Goal: Task Accomplishment & Management: Manage account settings

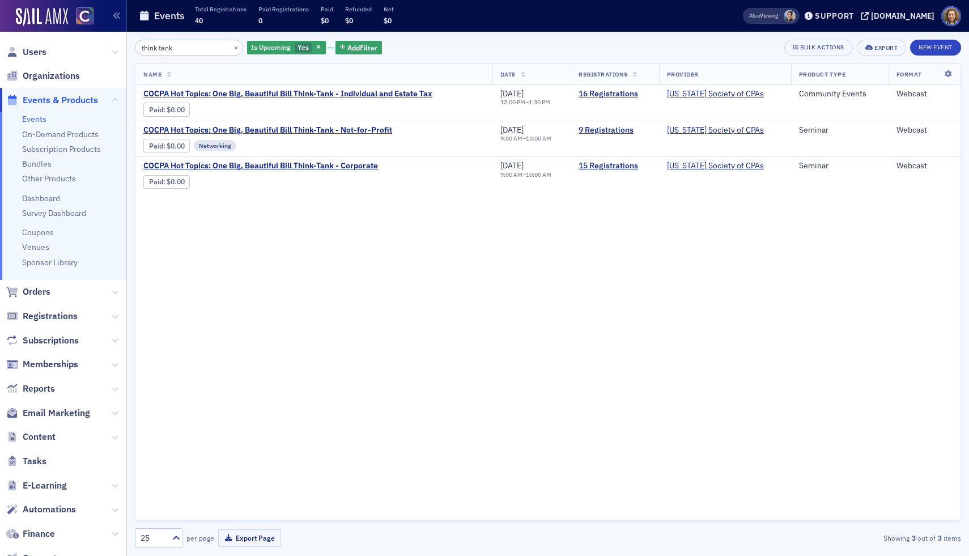
click at [40, 117] on link "Events" at bounding box center [34, 119] width 24 height 10
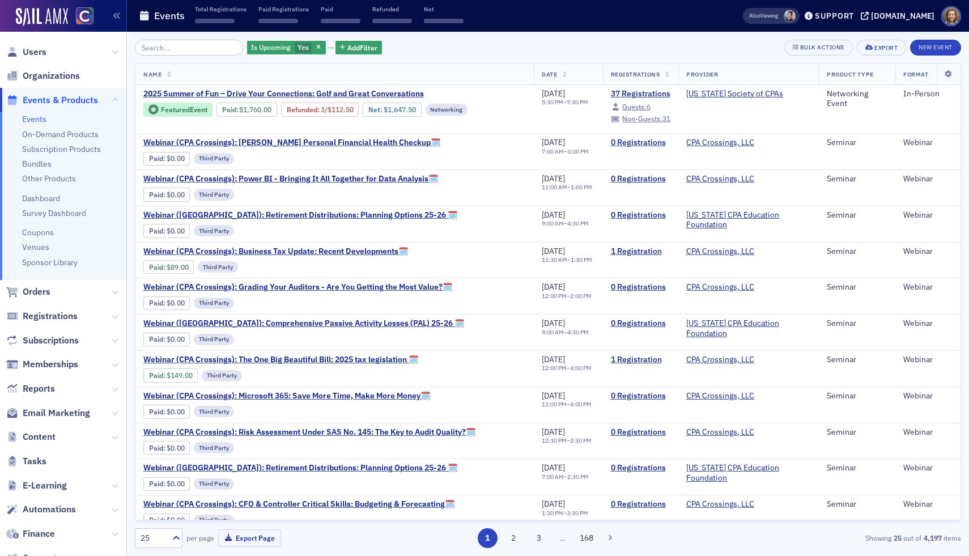
click at [196, 50] on input "search" at bounding box center [189, 48] width 108 height 16
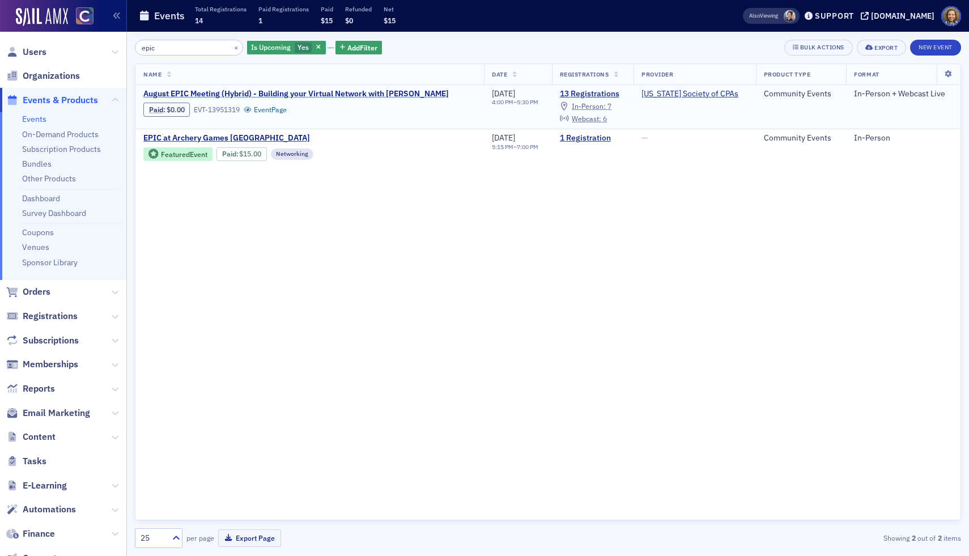
type input "epic"
click at [266, 91] on span "August EPIC Meeting (Hybrid) - Building your Virtual Network with [PERSON_NAME]" at bounding box center [296, 94] width 306 height 10
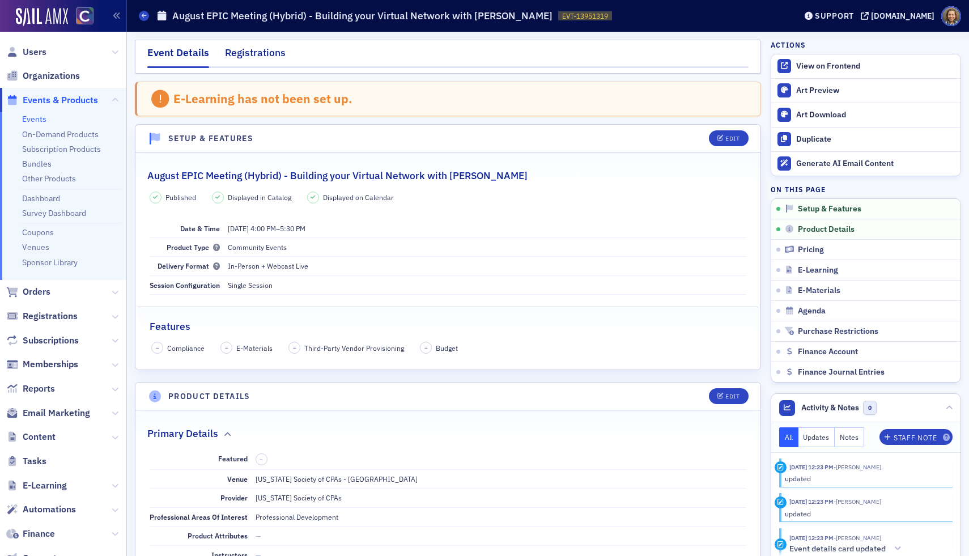
click at [246, 48] on div "Registrations" at bounding box center [255, 55] width 61 height 21
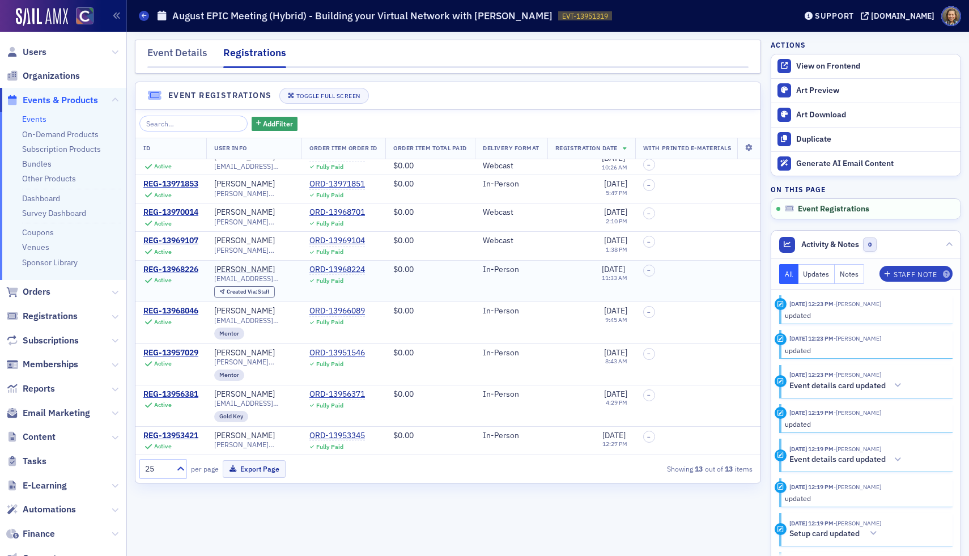
scroll to position [135, 0]
click at [655, 354] on span "–" at bounding box center [649, 354] width 12 height 12
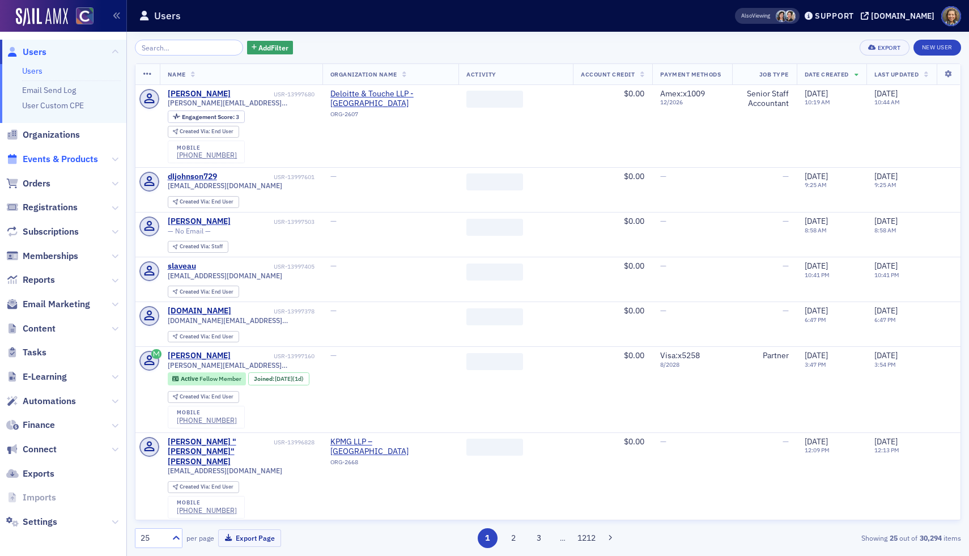
click at [79, 163] on span "Events & Products" at bounding box center [60, 159] width 75 height 12
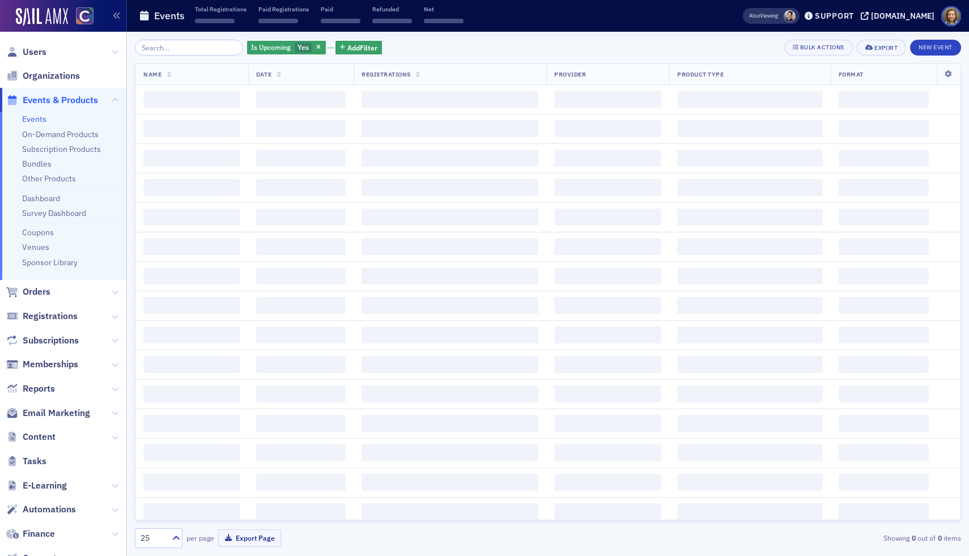
click at [159, 50] on input "search" at bounding box center [189, 48] width 108 height 16
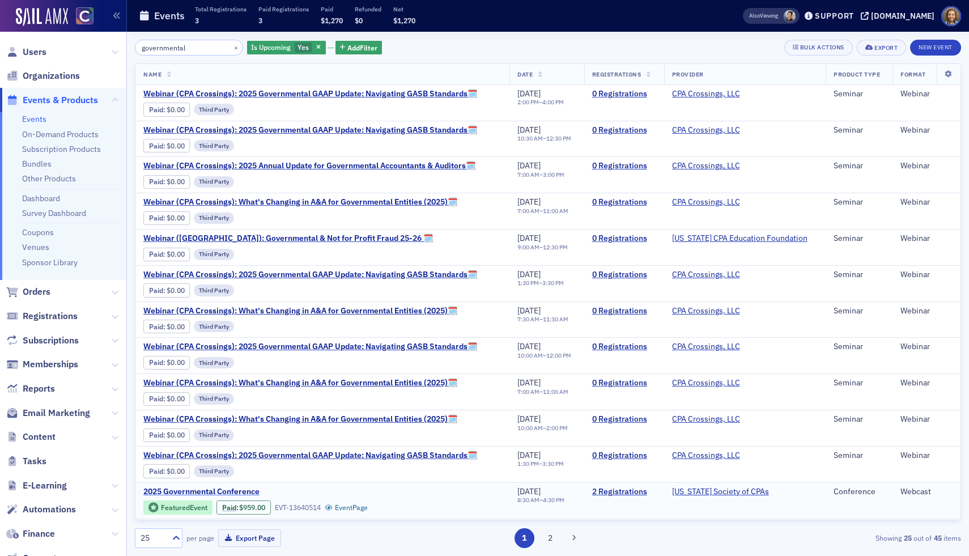
type input "governmental"
click at [222, 490] on span "2025 Governmental Conference" at bounding box center [238, 492] width 190 height 10
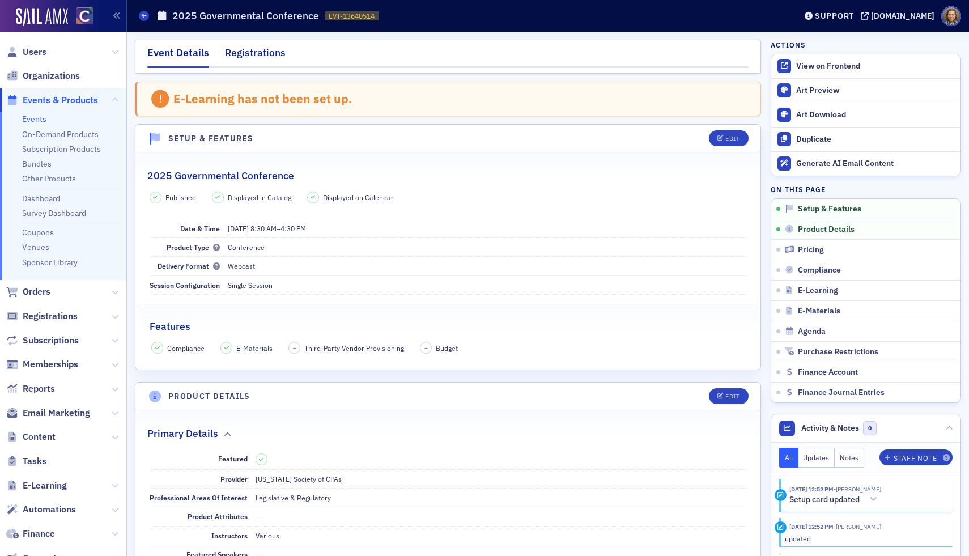
click at [253, 55] on div "Registrations" at bounding box center [255, 55] width 61 height 21
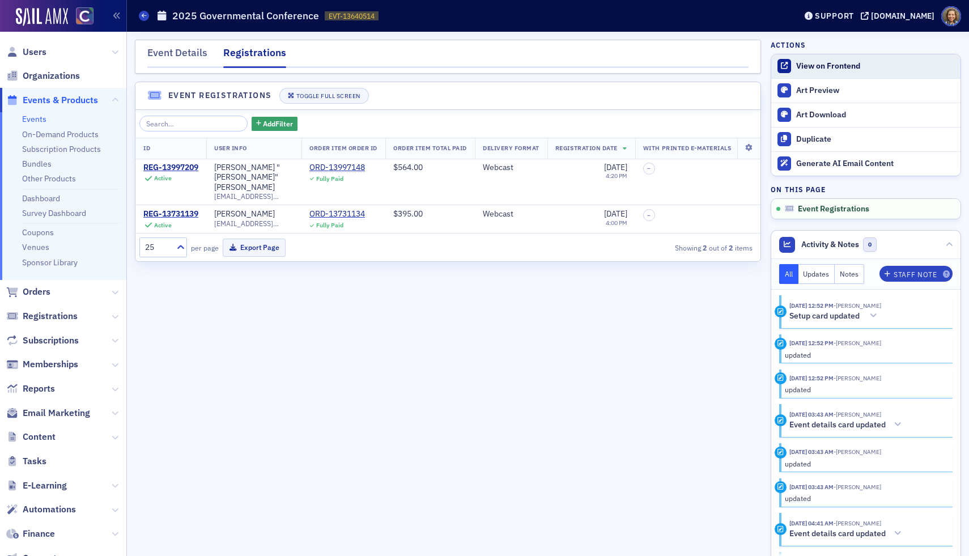
click at [812, 59] on link "View on Frontend" at bounding box center [866, 66] width 189 height 24
